Goal: Find specific page/section: Find specific page/section

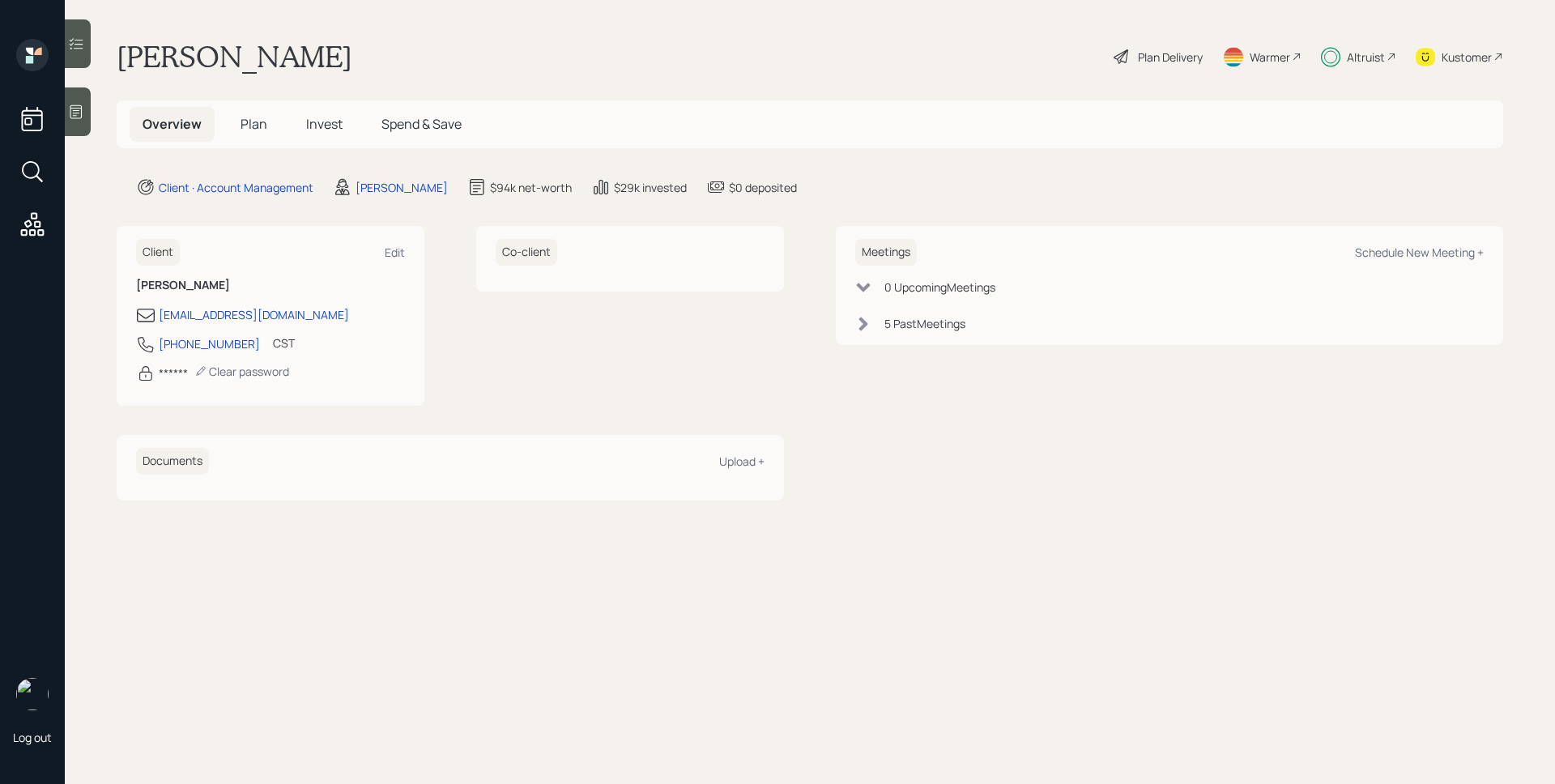
click at [1338, 44] on div "Altruist" at bounding box center [1359, 56] width 75 height 35
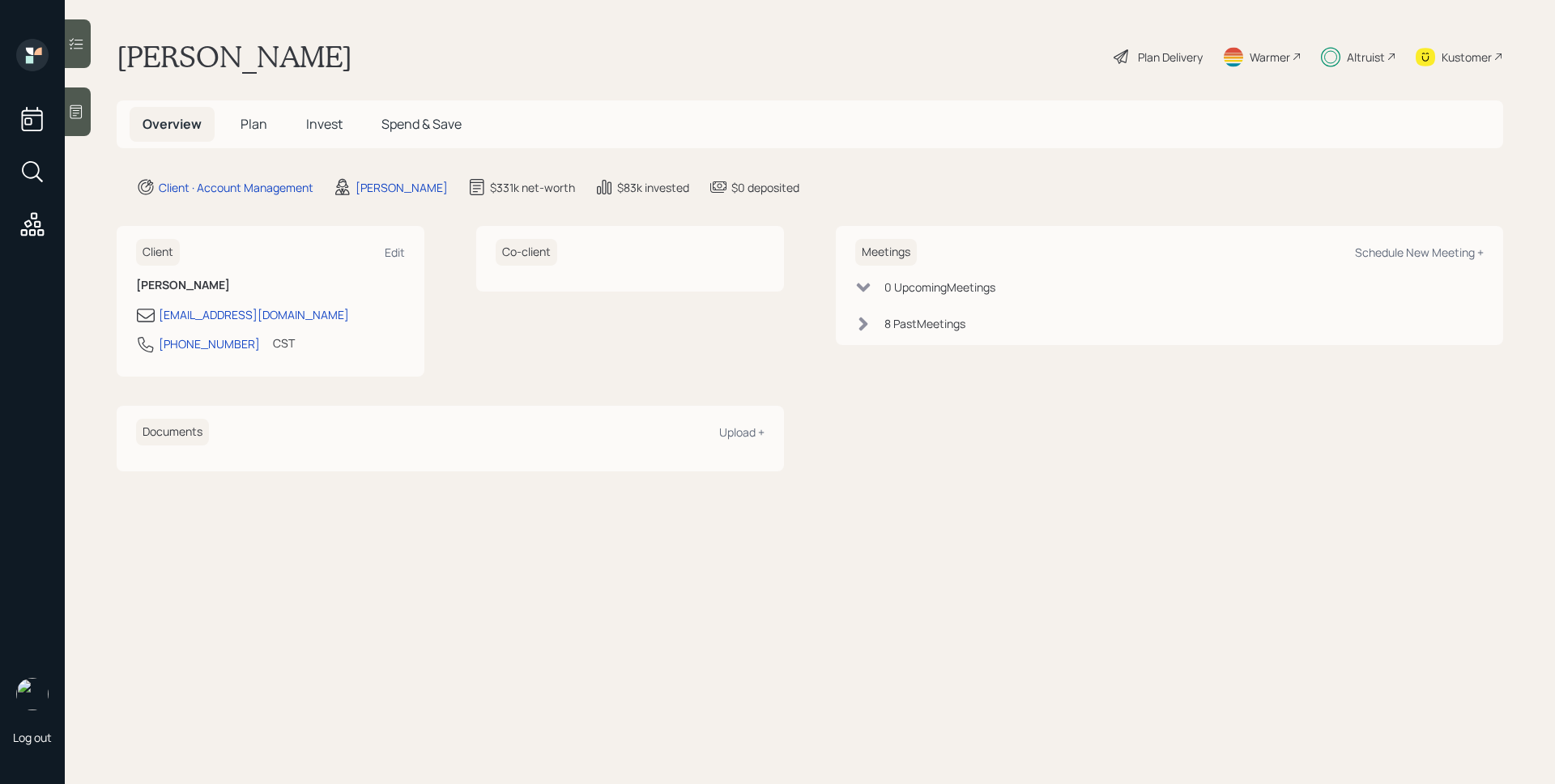
click at [1352, 51] on div "Altruist" at bounding box center [1365, 57] width 38 height 17
